Goal: Find specific page/section: Find specific page/section

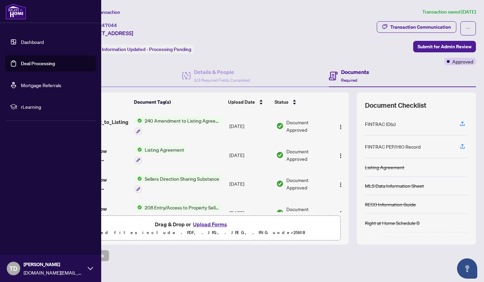
click at [35, 62] on link "Deal Processing" at bounding box center [38, 63] width 34 height 6
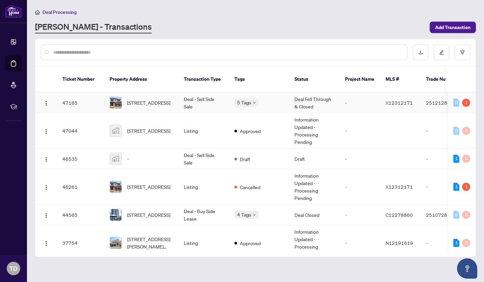
click at [314, 94] on td "Deal Fell Through & Closed" at bounding box center [314, 102] width 51 height 21
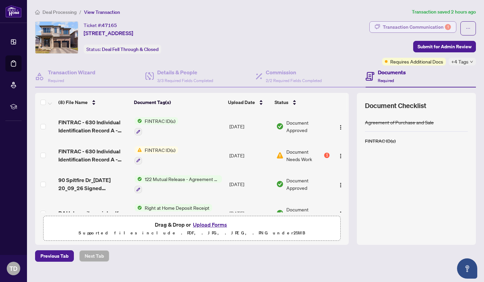
click at [431, 26] on div "Transaction Communication 1" at bounding box center [417, 27] width 68 height 11
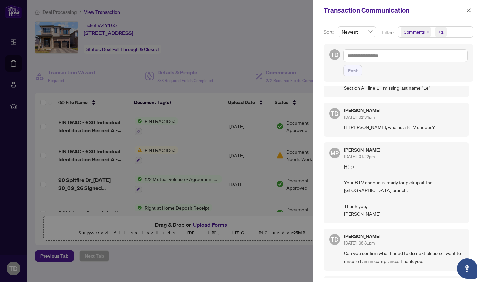
scroll to position [34, 0]
